Goal: Transaction & Acquisition: Purchase product/service

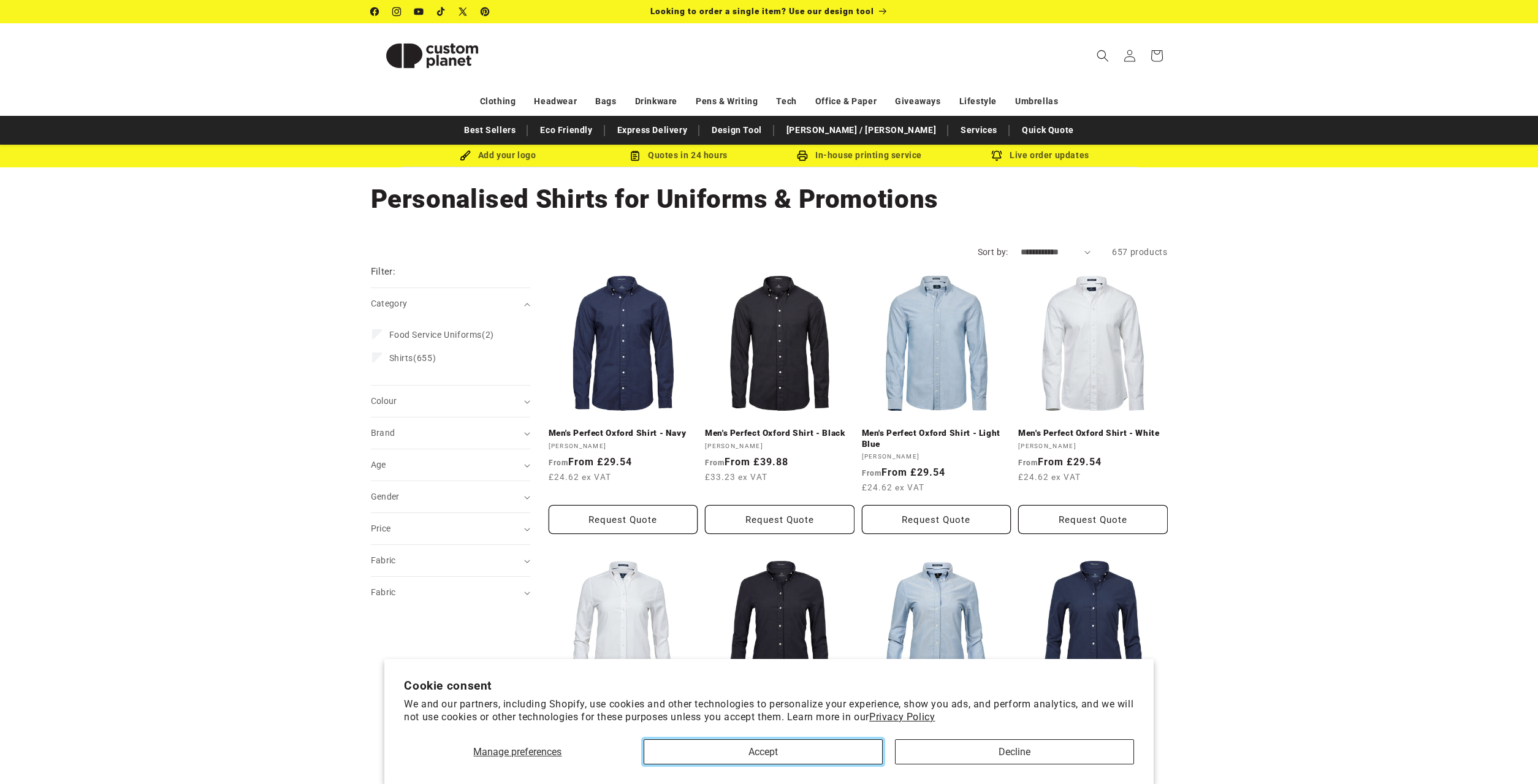
click at [808, 751] on button "Accept" at bounding box center [763, 751] width 239 height 25
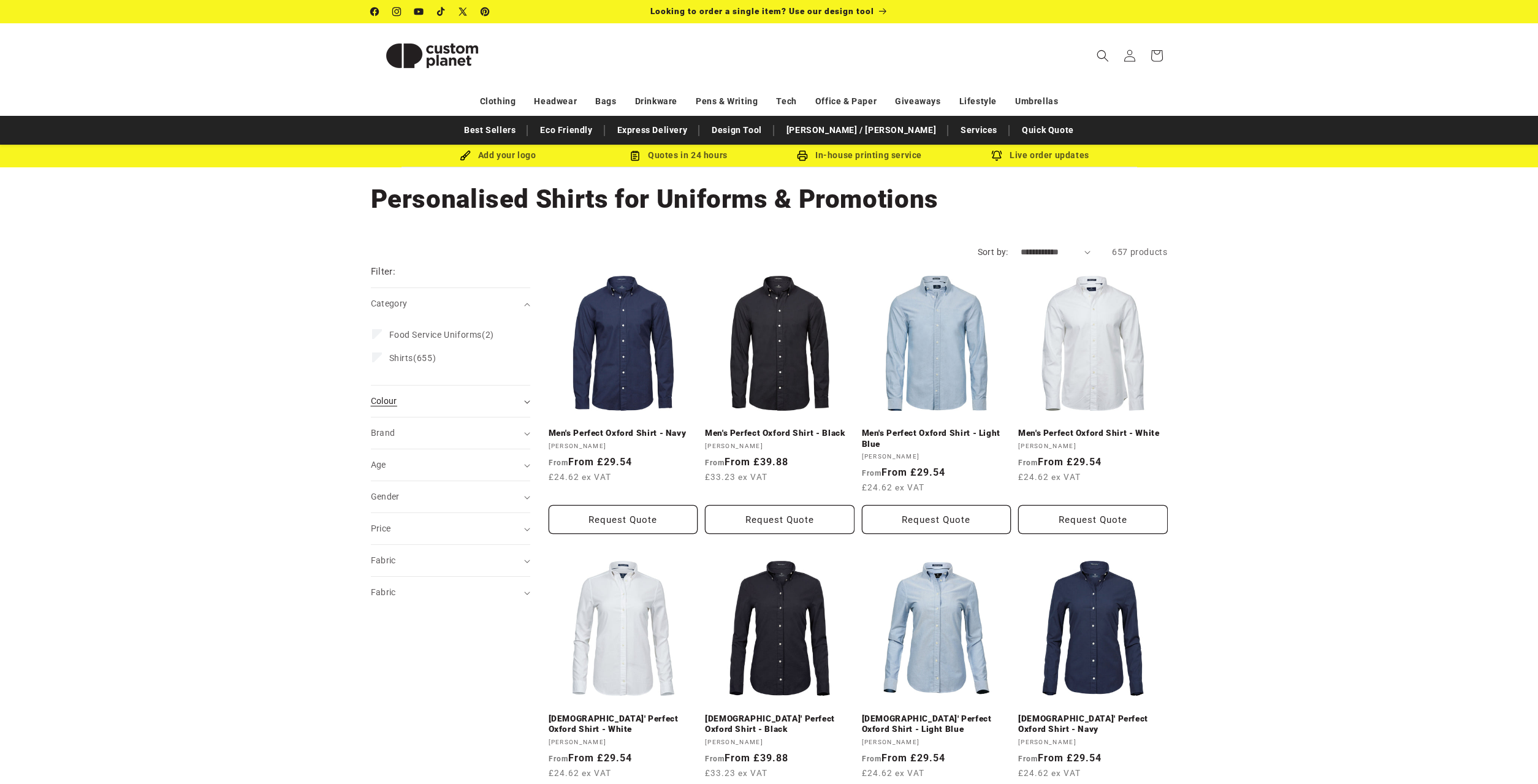
click at [374, 404] on span "Colour (0)" at bounding box center [384, 401] width 27 height 10
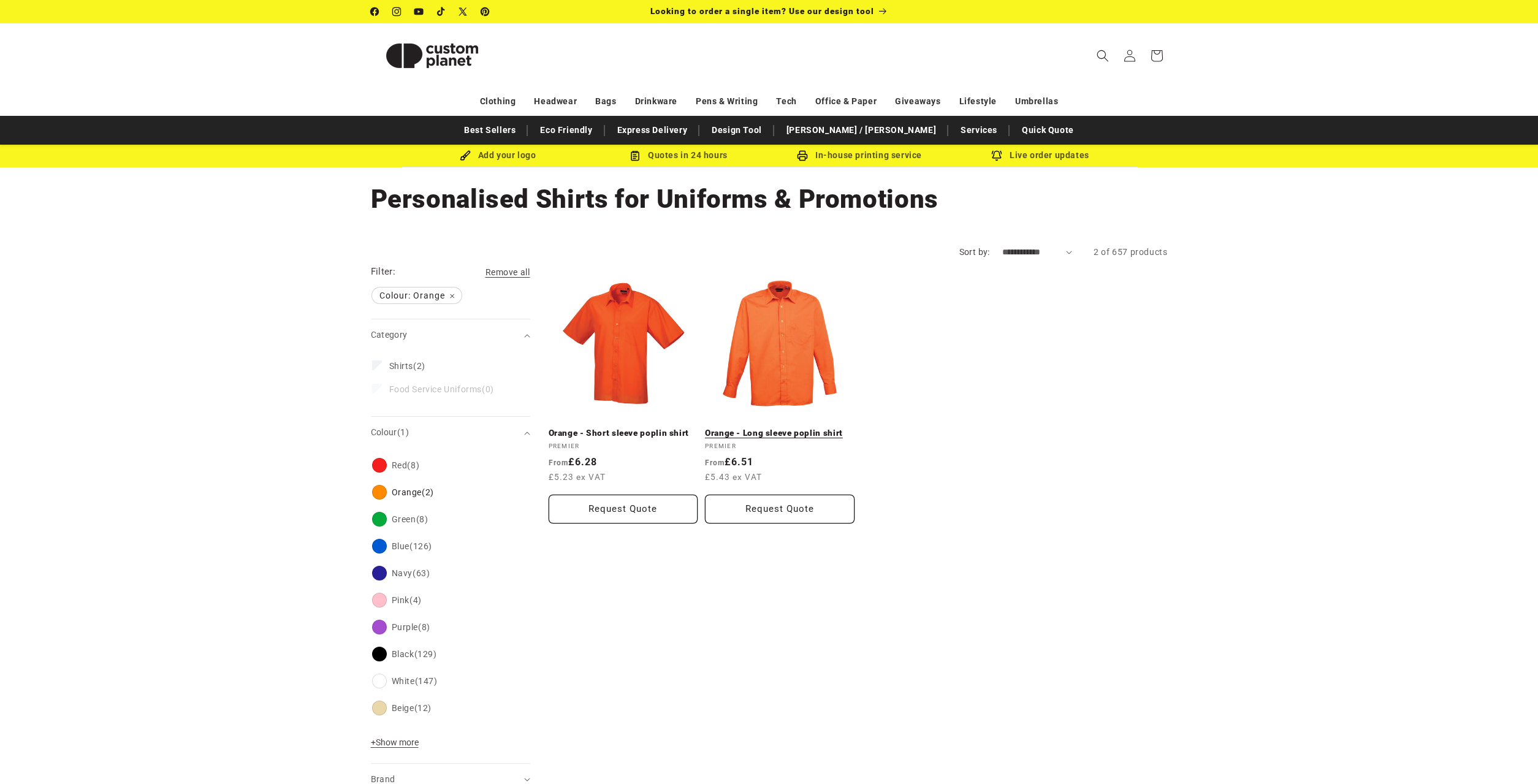
click at [767, 428] on link "Orange - Long sleeve poplin shirt" at bounding box center [780, 434] width 150 height 11
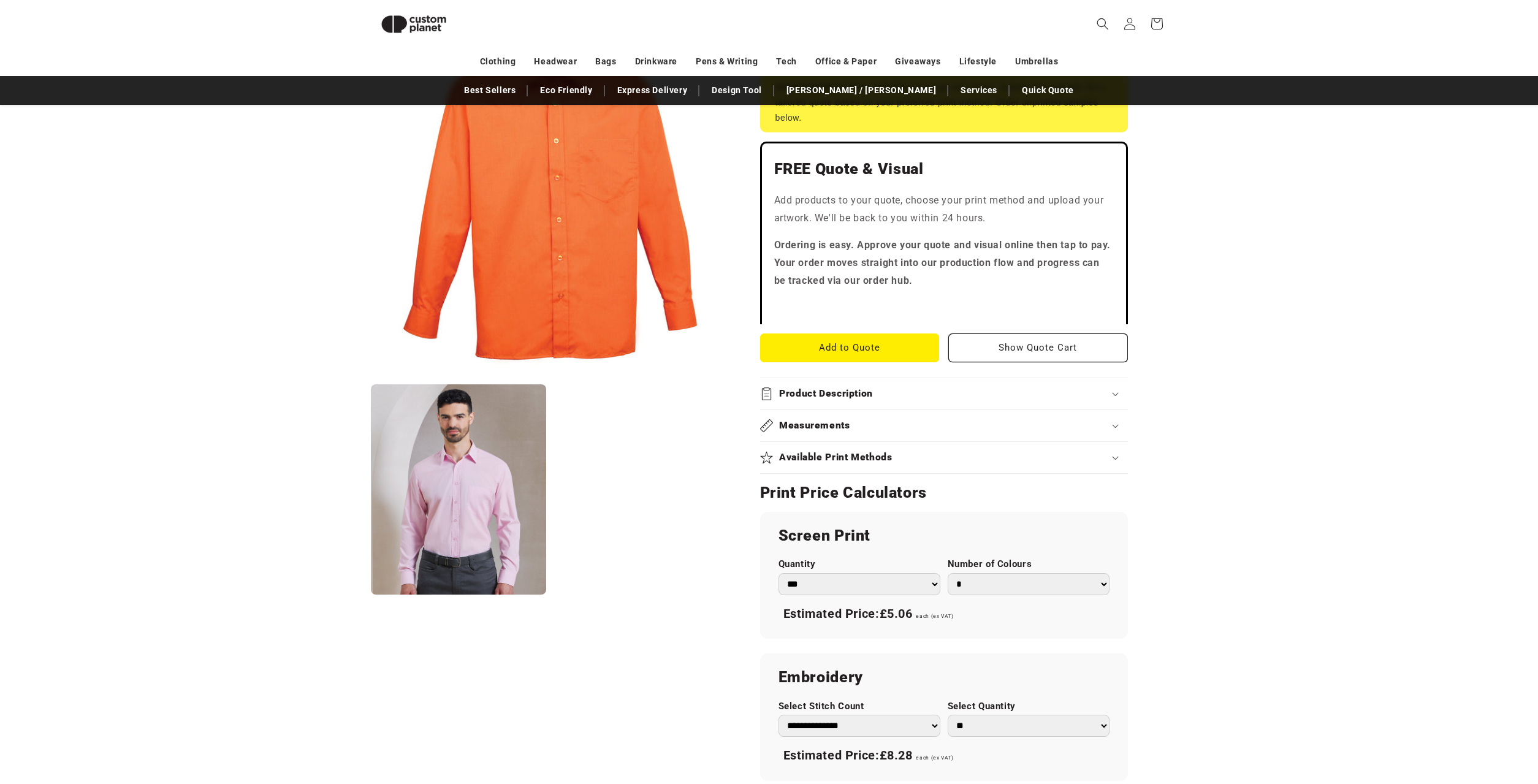
scroll to position [296, 0]
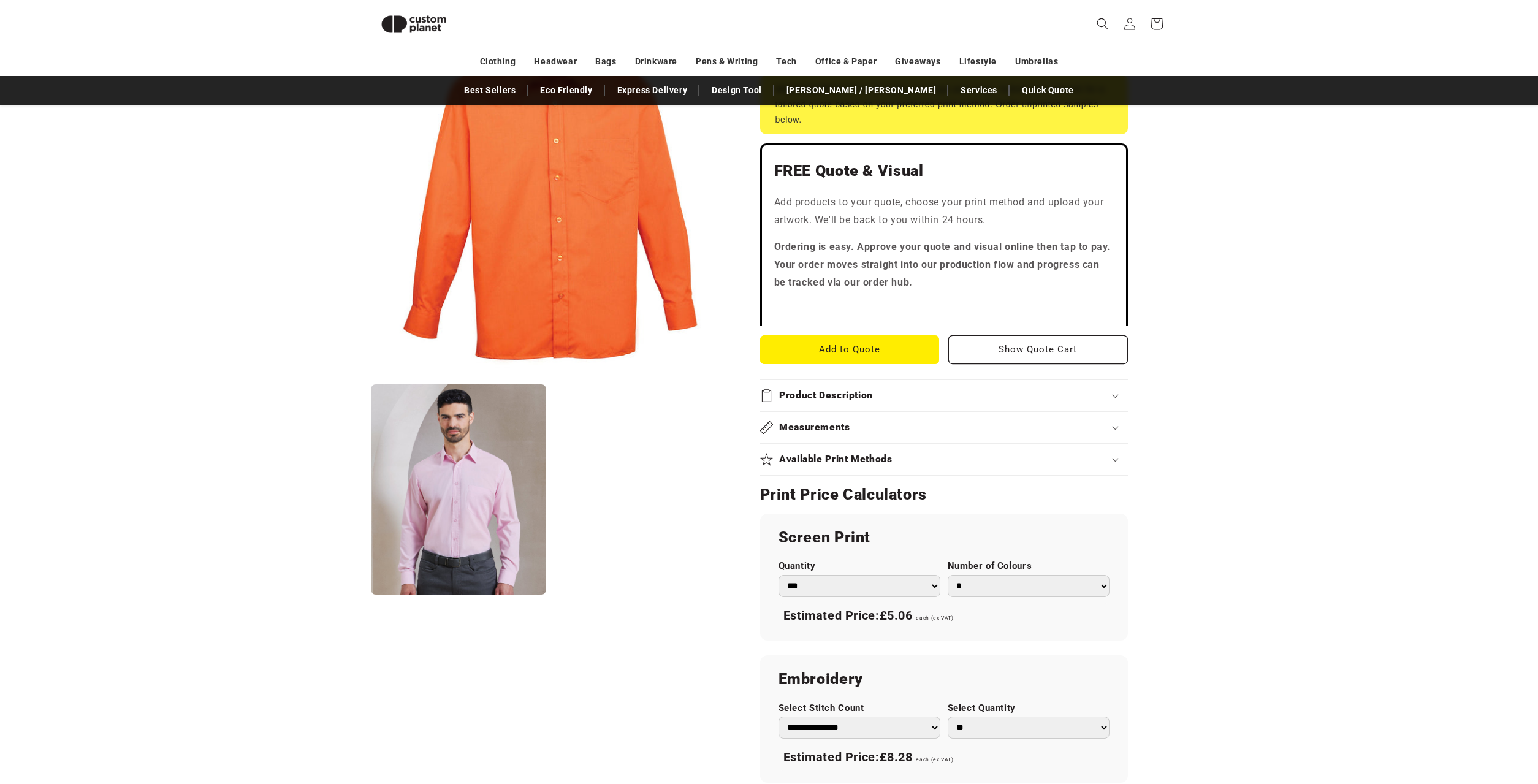
click at [810, 397] on h2 "Product Description" at bounding box center [827, 395] width 94 height 13
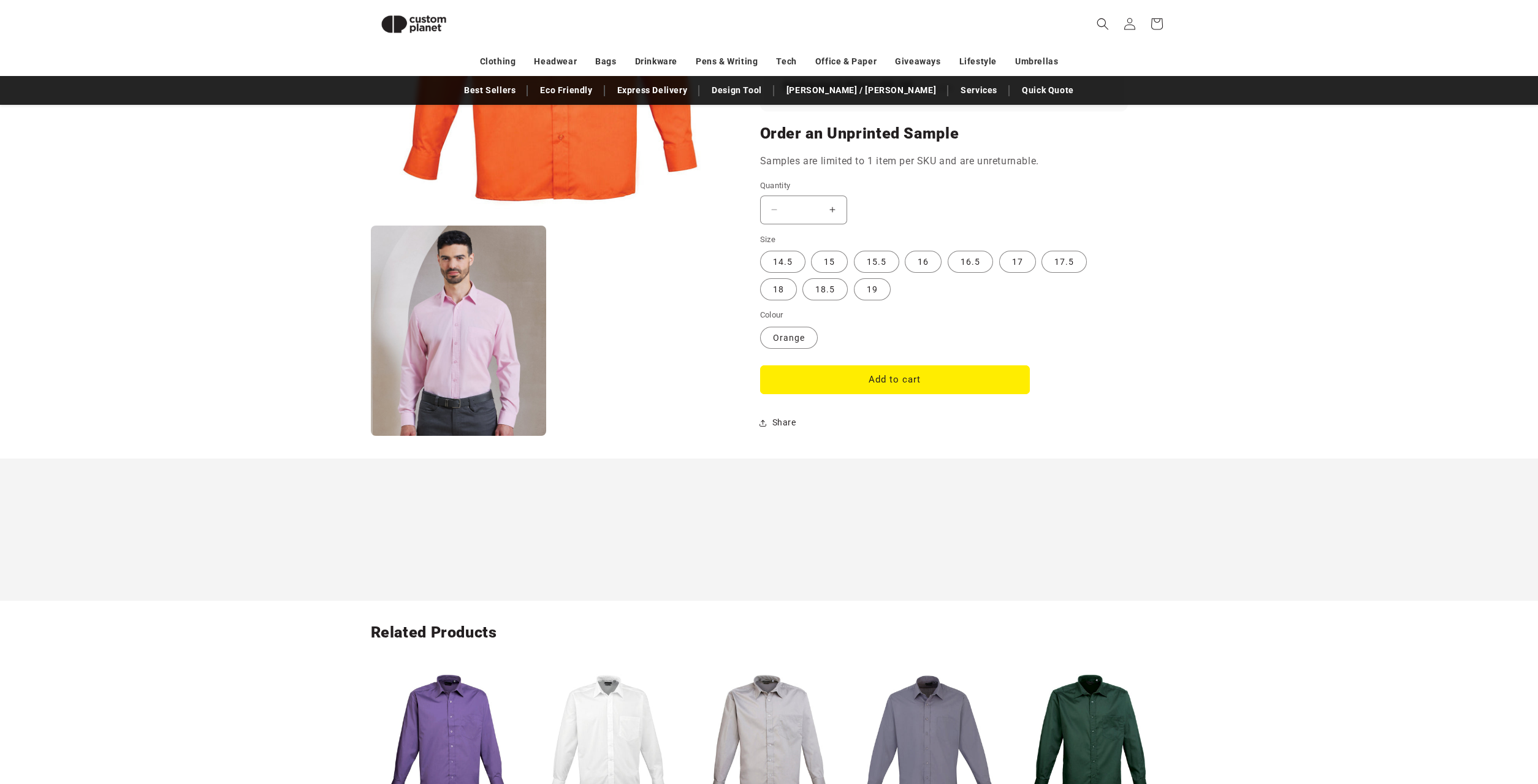
scroll to position [0, 0]
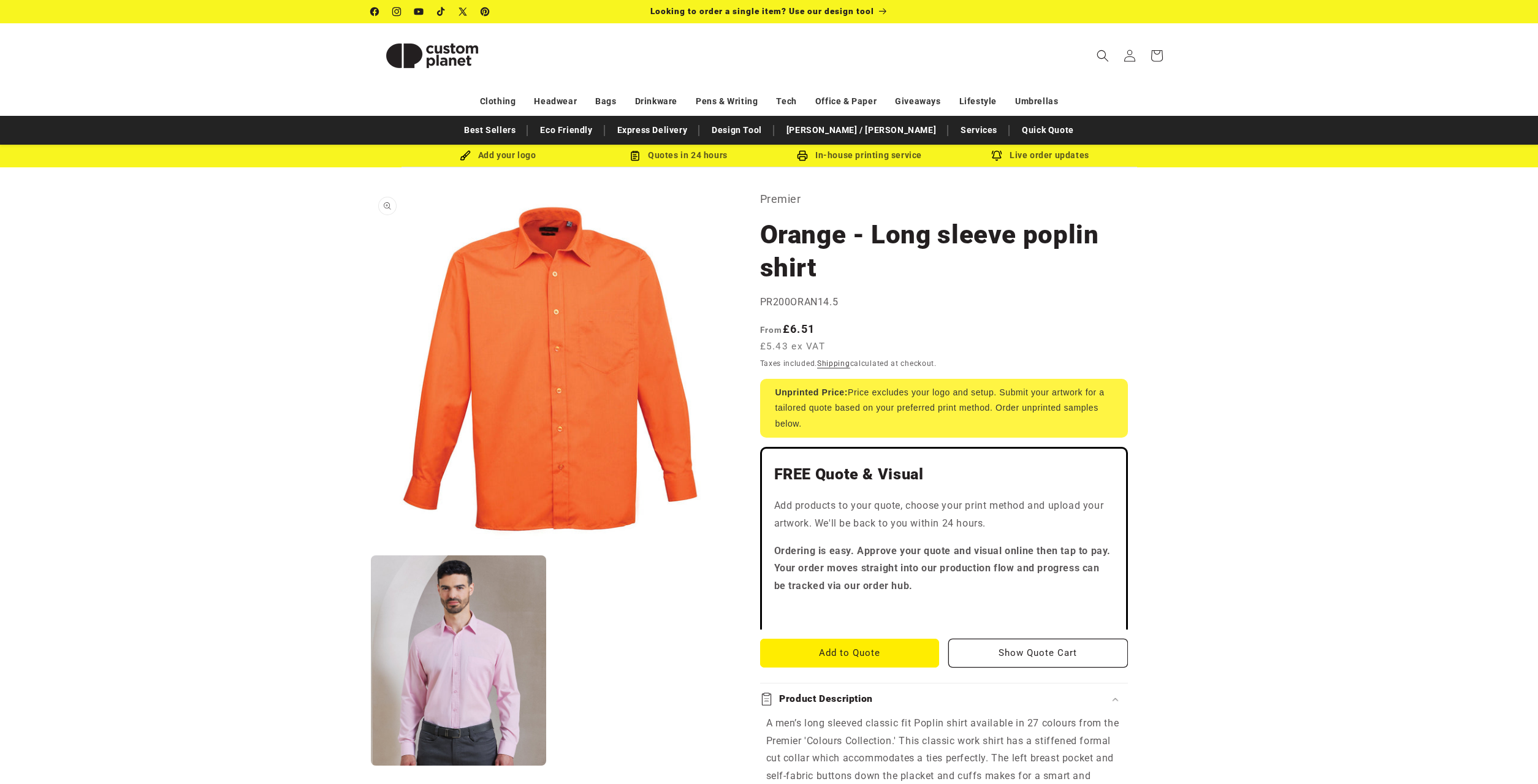
click at [371, 548] on button "Open media 1 in modal" at bounding box center [371, 548] width 0 height 0
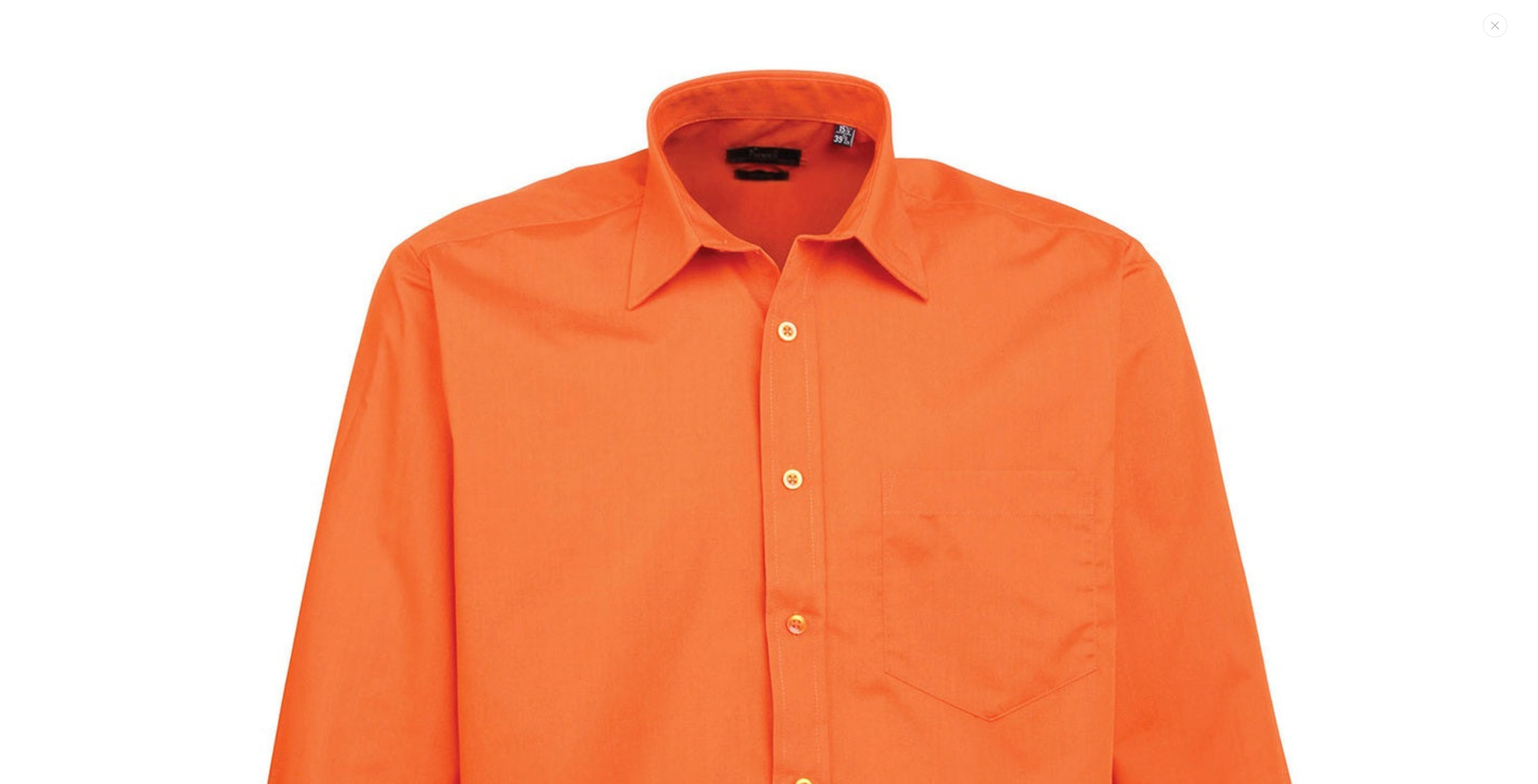
click at [582, 370] on img "Media gallery" at bounding box center [769, 701] width 1403 height 1403
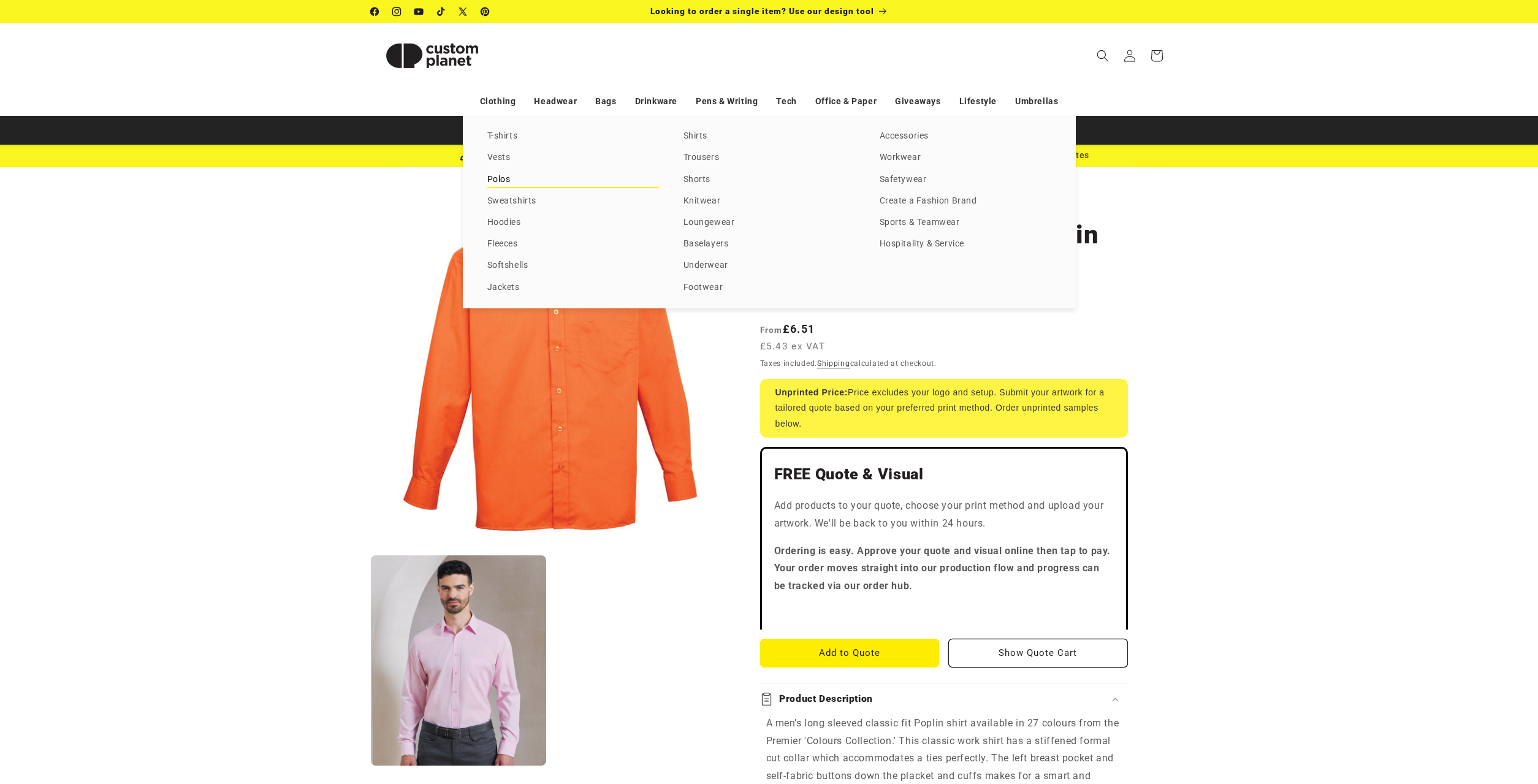
click at [510, 178] on link "Polos" at bounding box center [573, 180] width 172 height 16
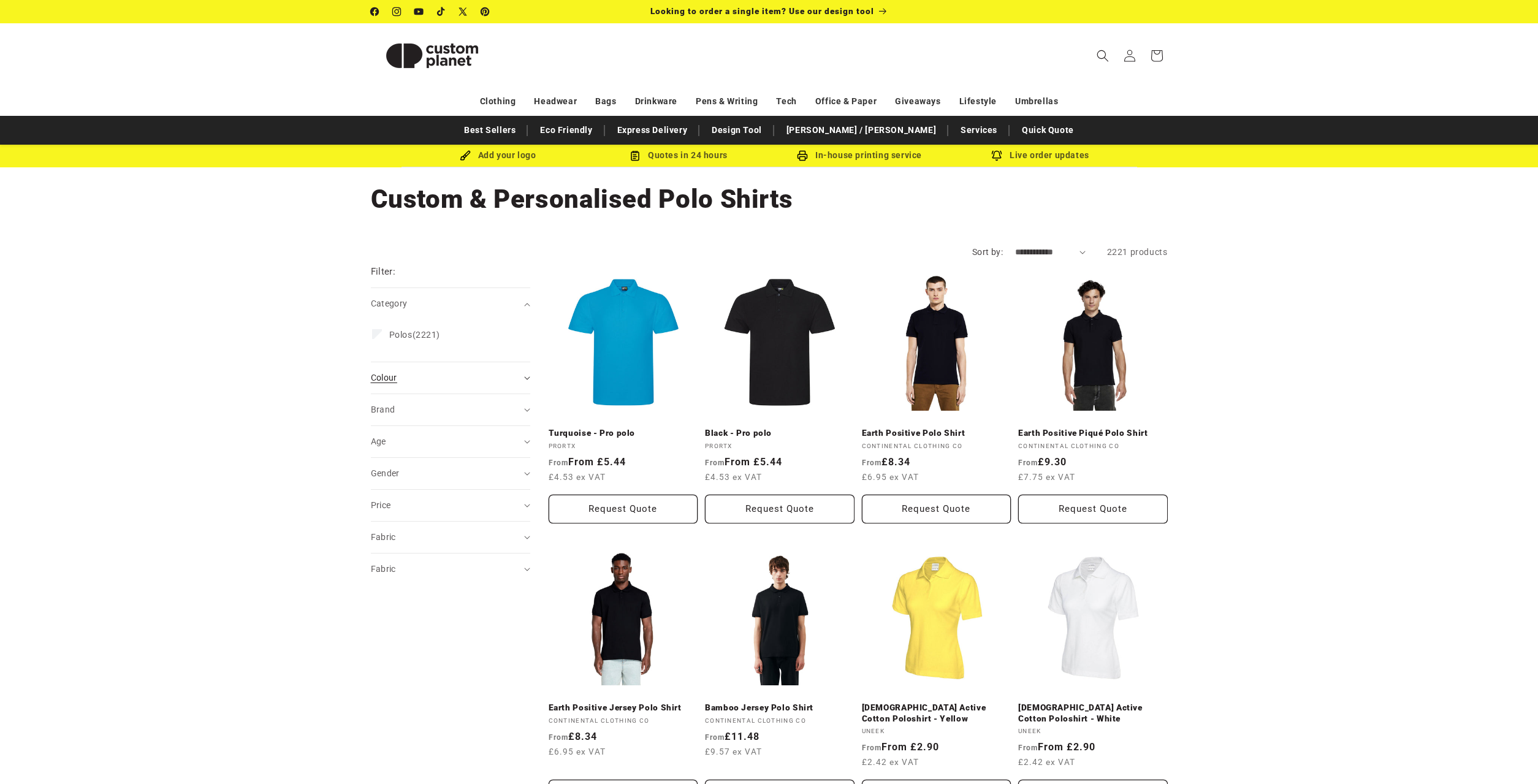
click at [381, 381] on span "Colour (0)" at bounding box center [384, 378] width 27 height 10
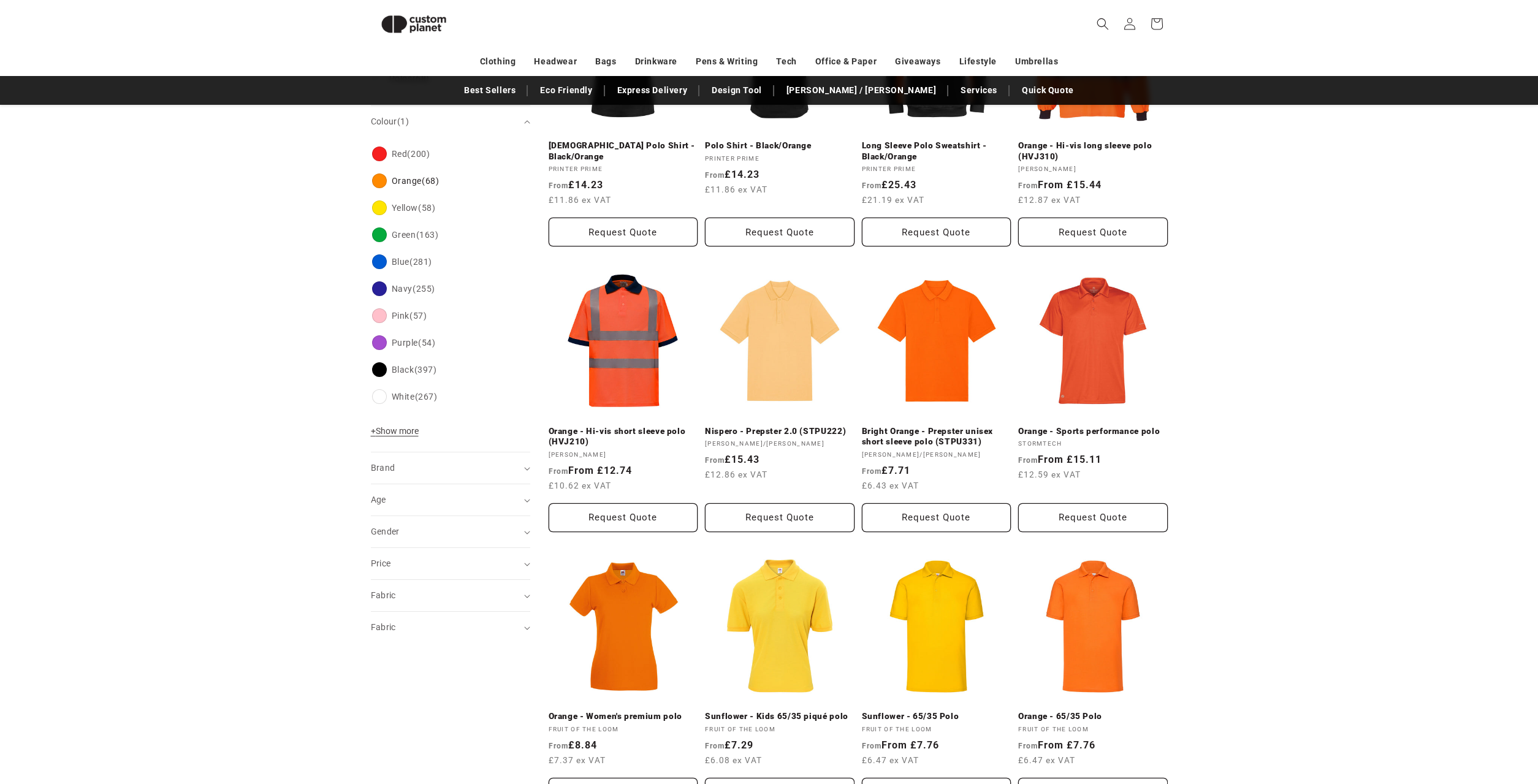
scroll to position [312, 0]
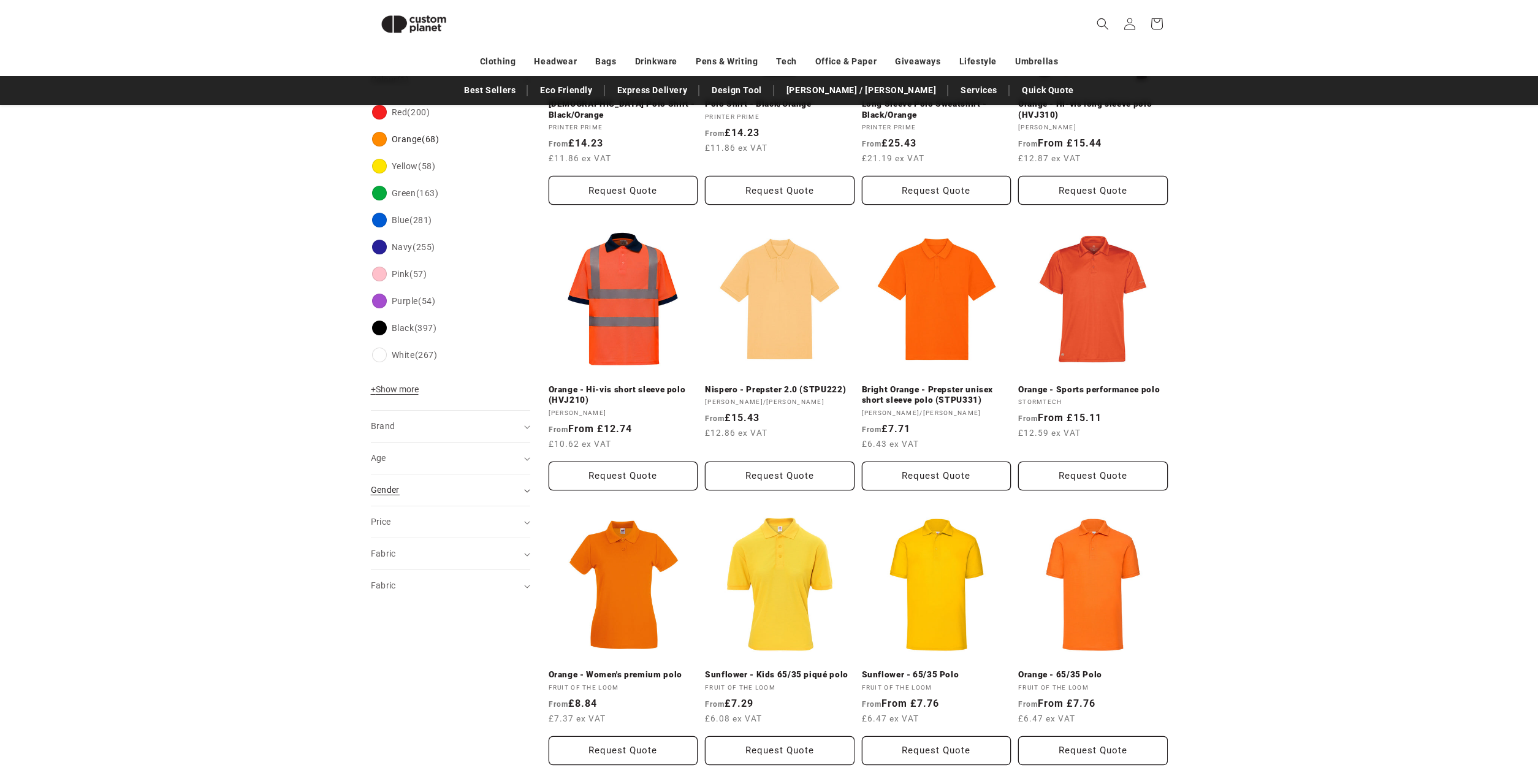
click at [389, 492] on span "Gender (0)" at bounding box center [385, 489] width 29 height 10
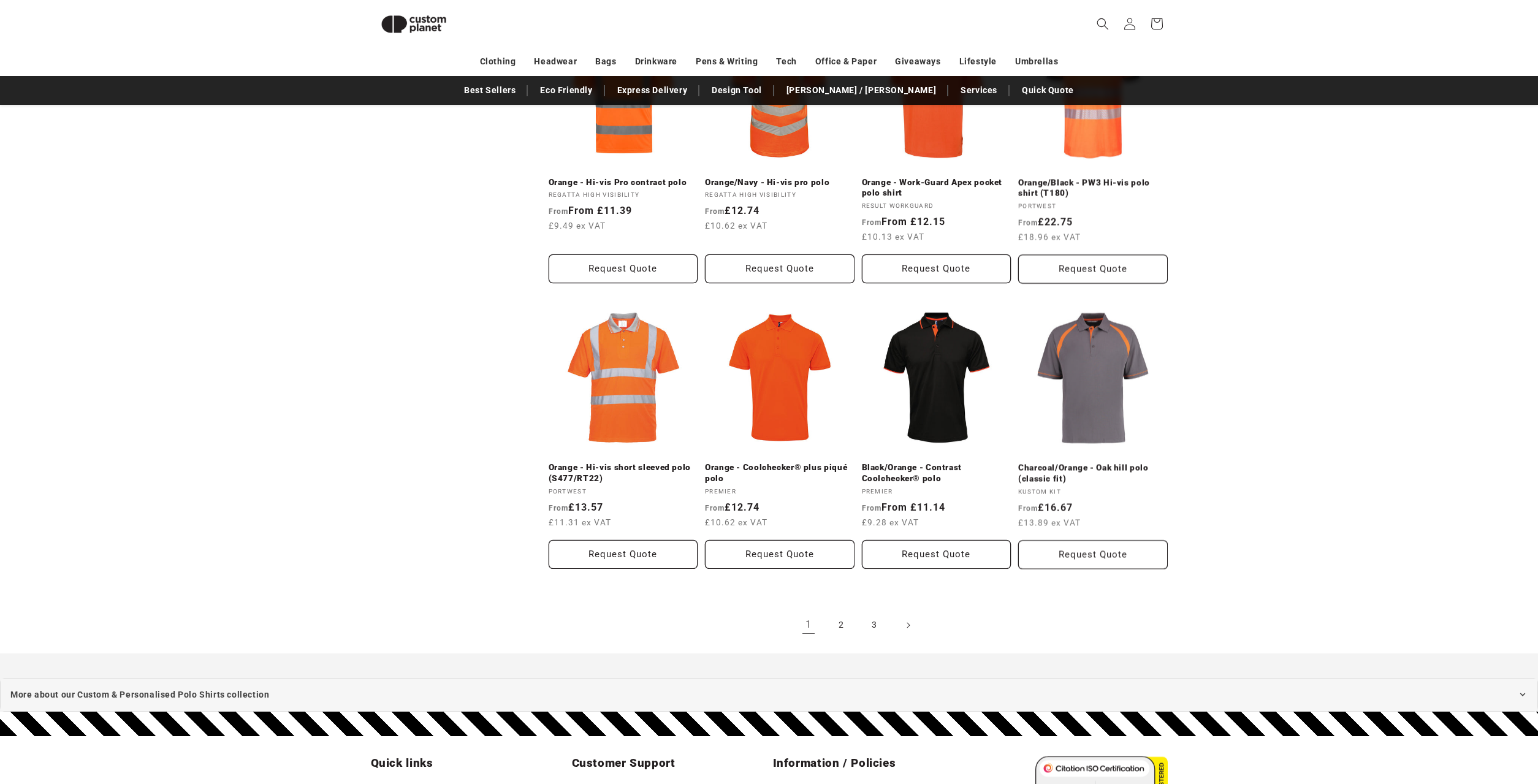
scroll to position [1125, 0]
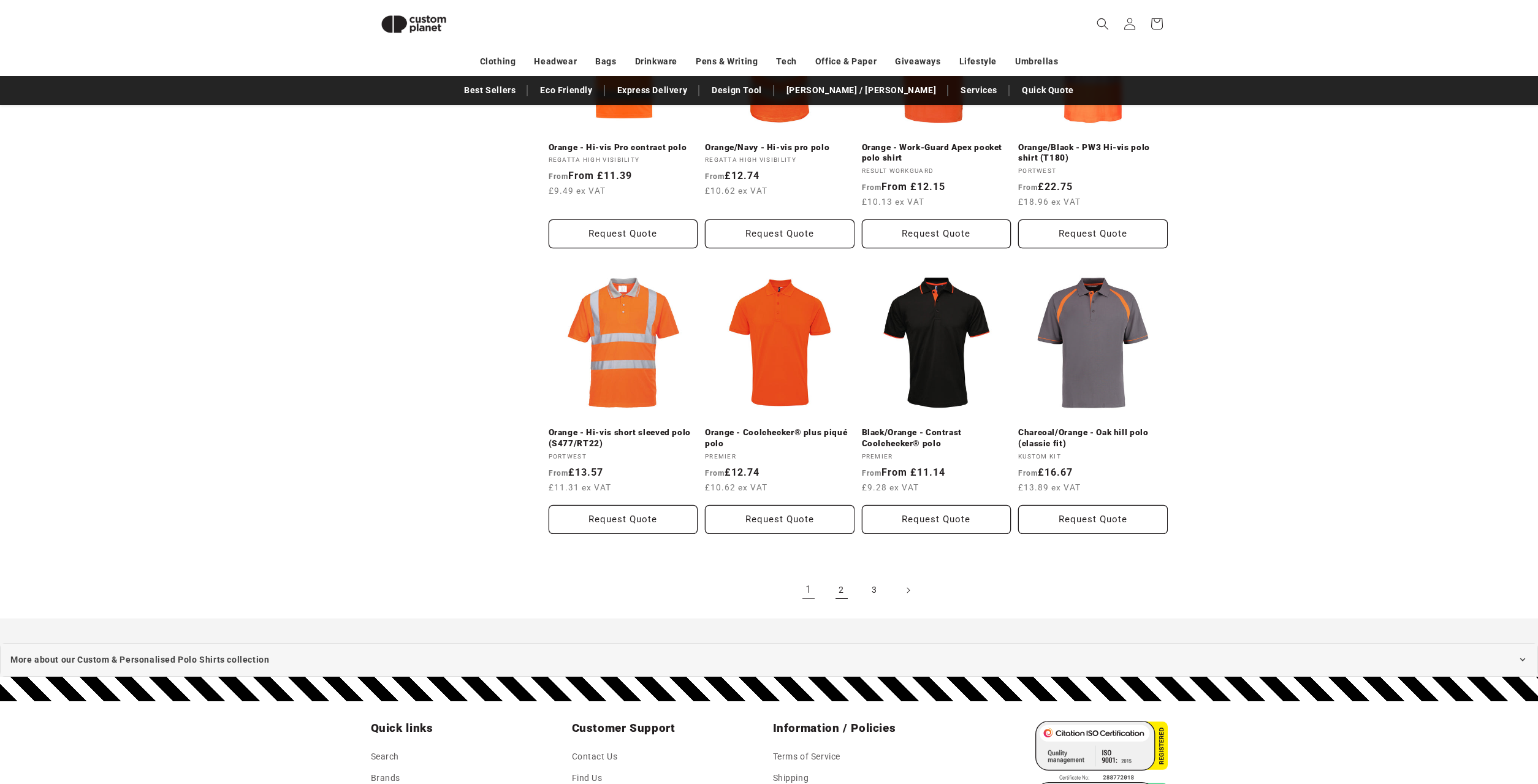
click at [845, 593] on link "2" at bounding box center [842, 590] width 27 height 27
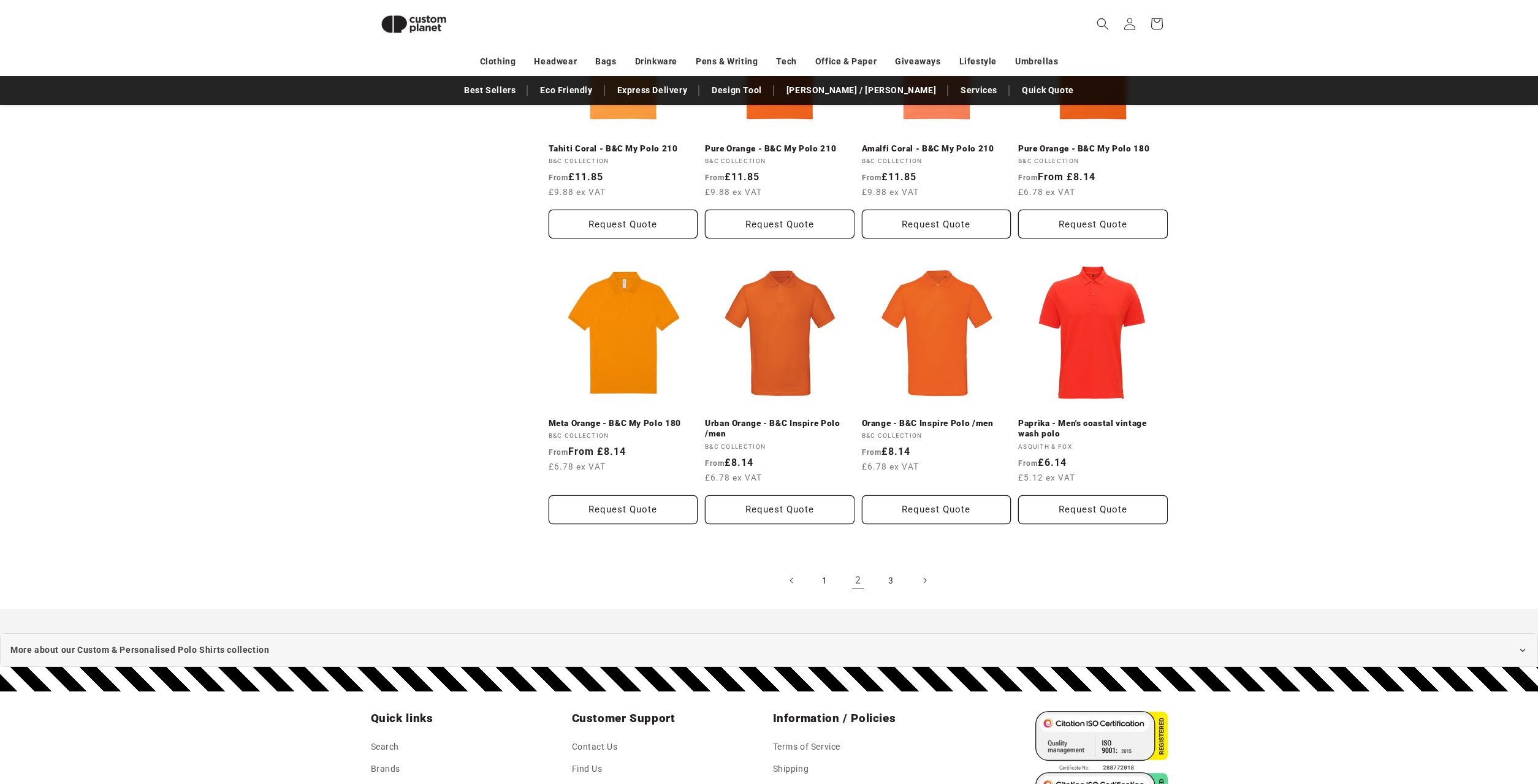
scroll to position [1125, 0]
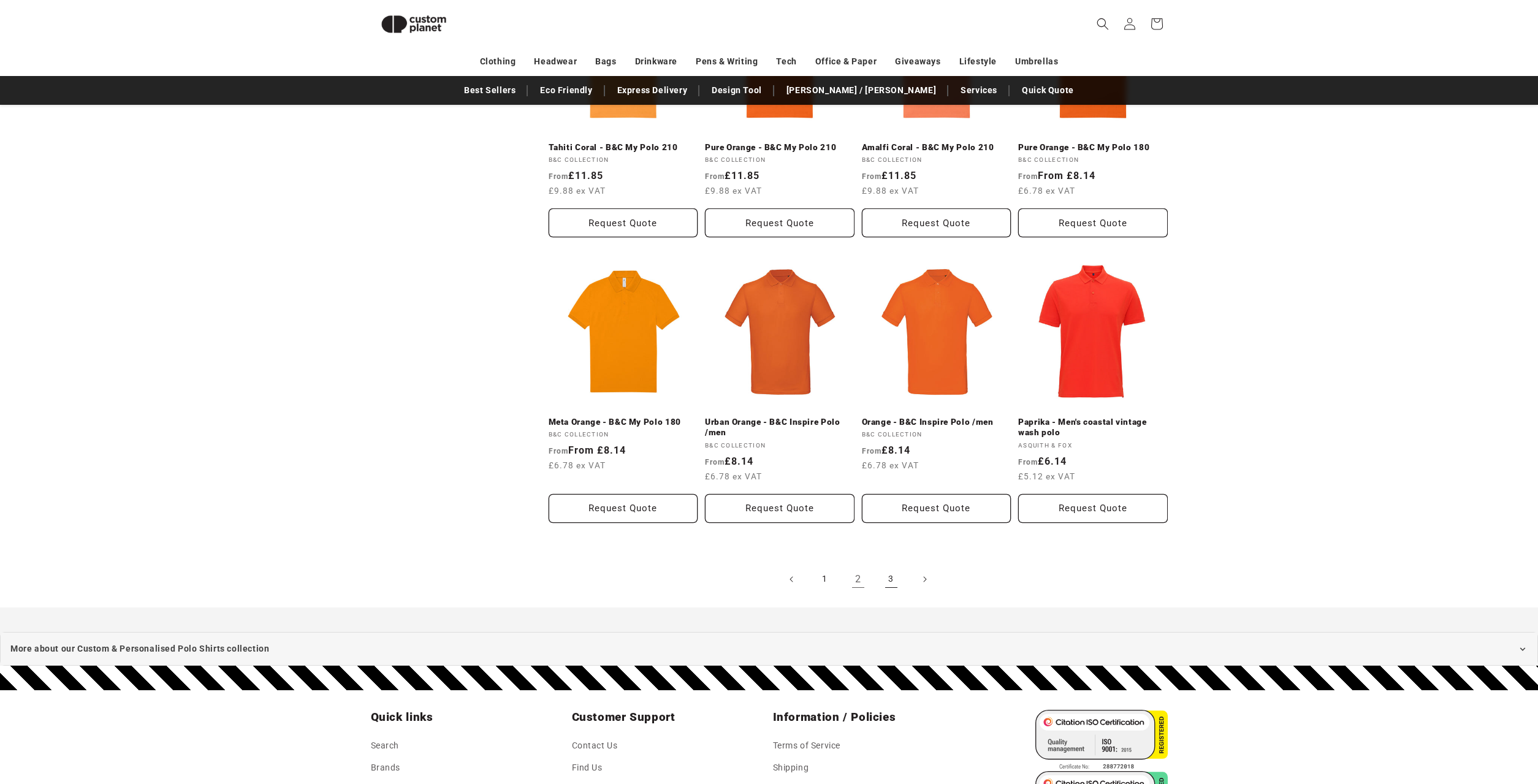
click at [896, 580] on link "3" at bounding box center [892, 579] width 27 height 27
